Goal: Find specific page/section: Find specific page/section

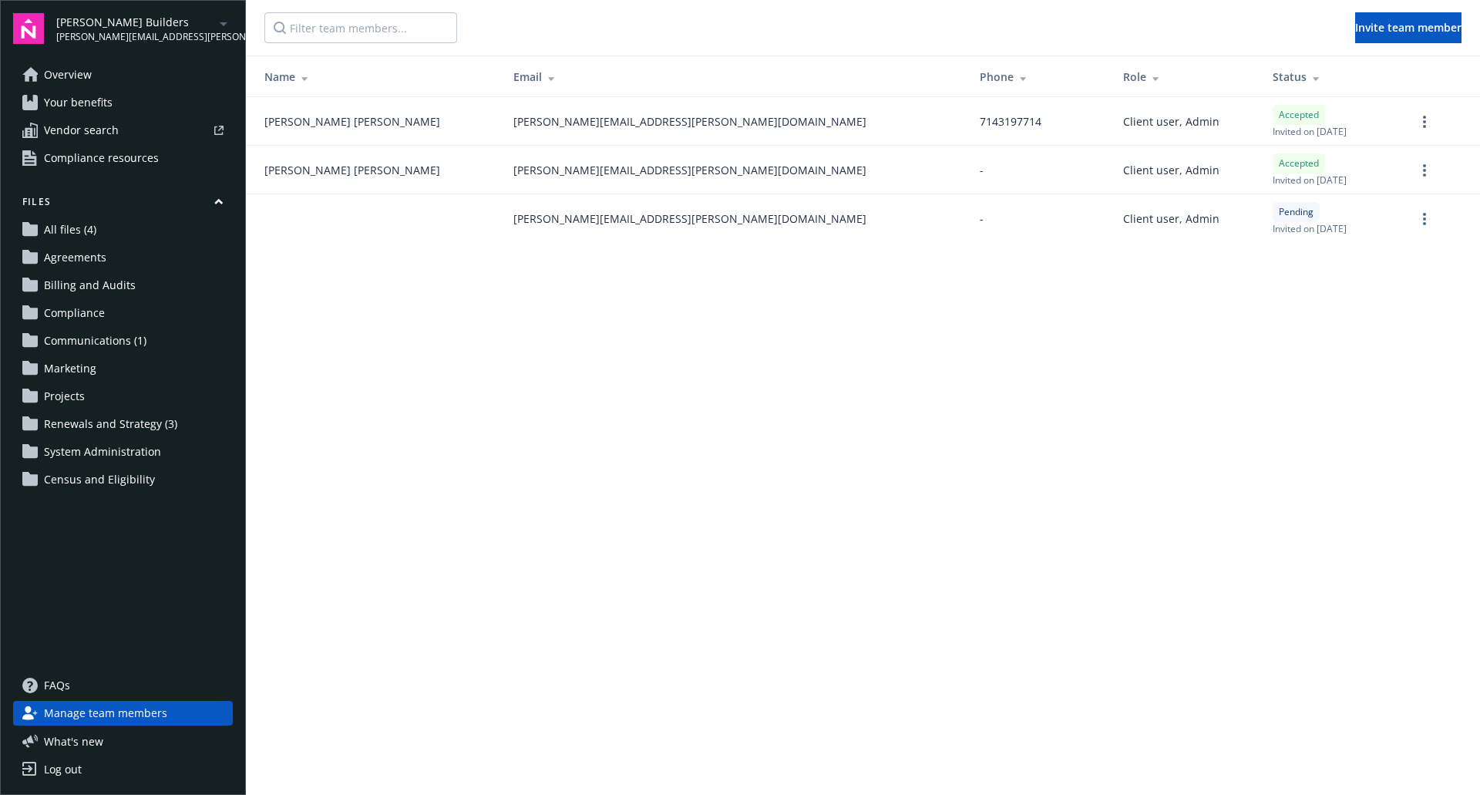
click at [63, 101] on span "Your benefits" at bounding box center [78, 102] width 69 height 25
